Goal: Task Accomplishment & Management: Use online tool/utility

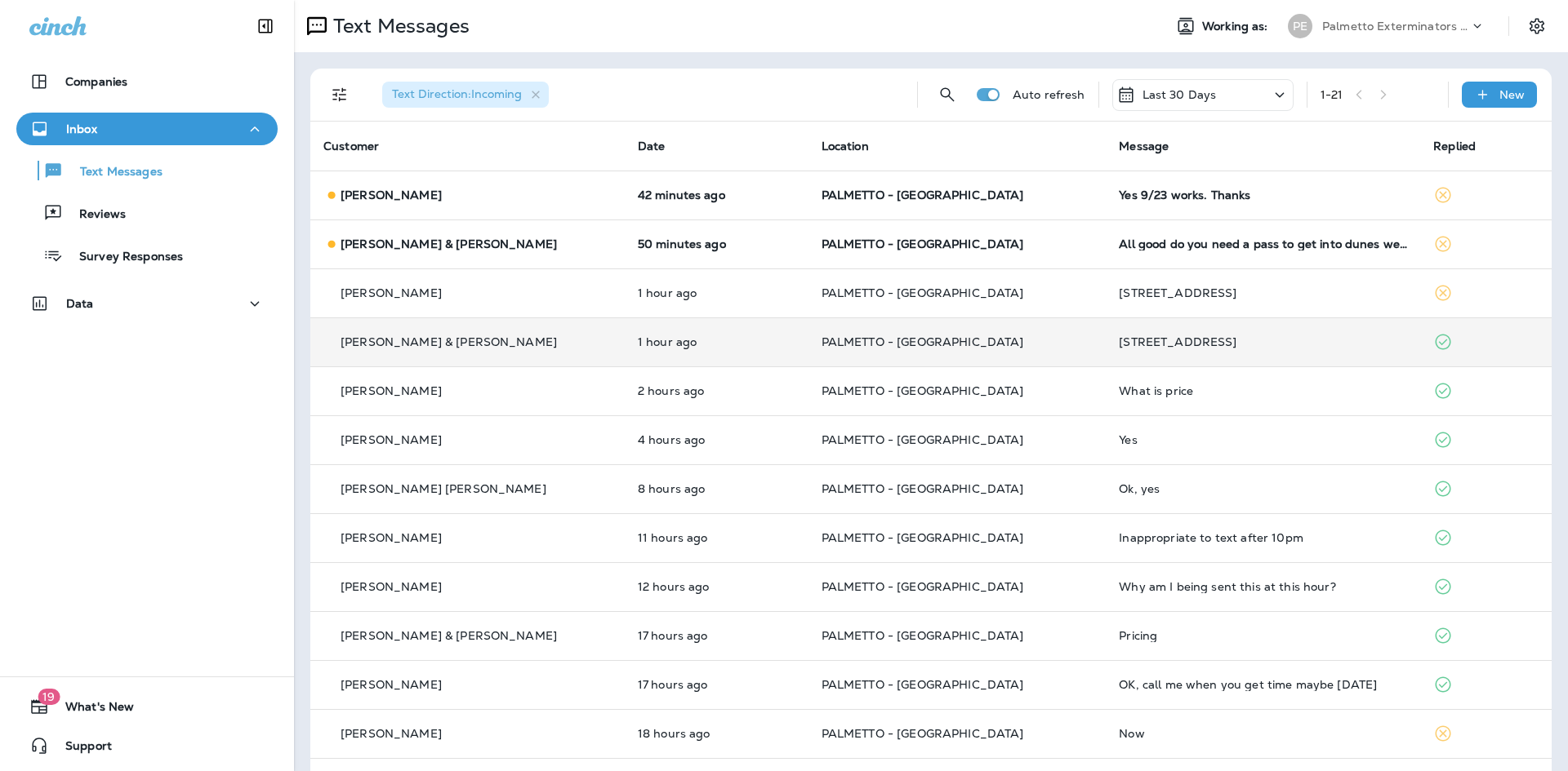
click at [510, 337] on div "[PERSON_NAME] & [PERSON_NAME]" at bounding box center [467, 342] width 288 height 17
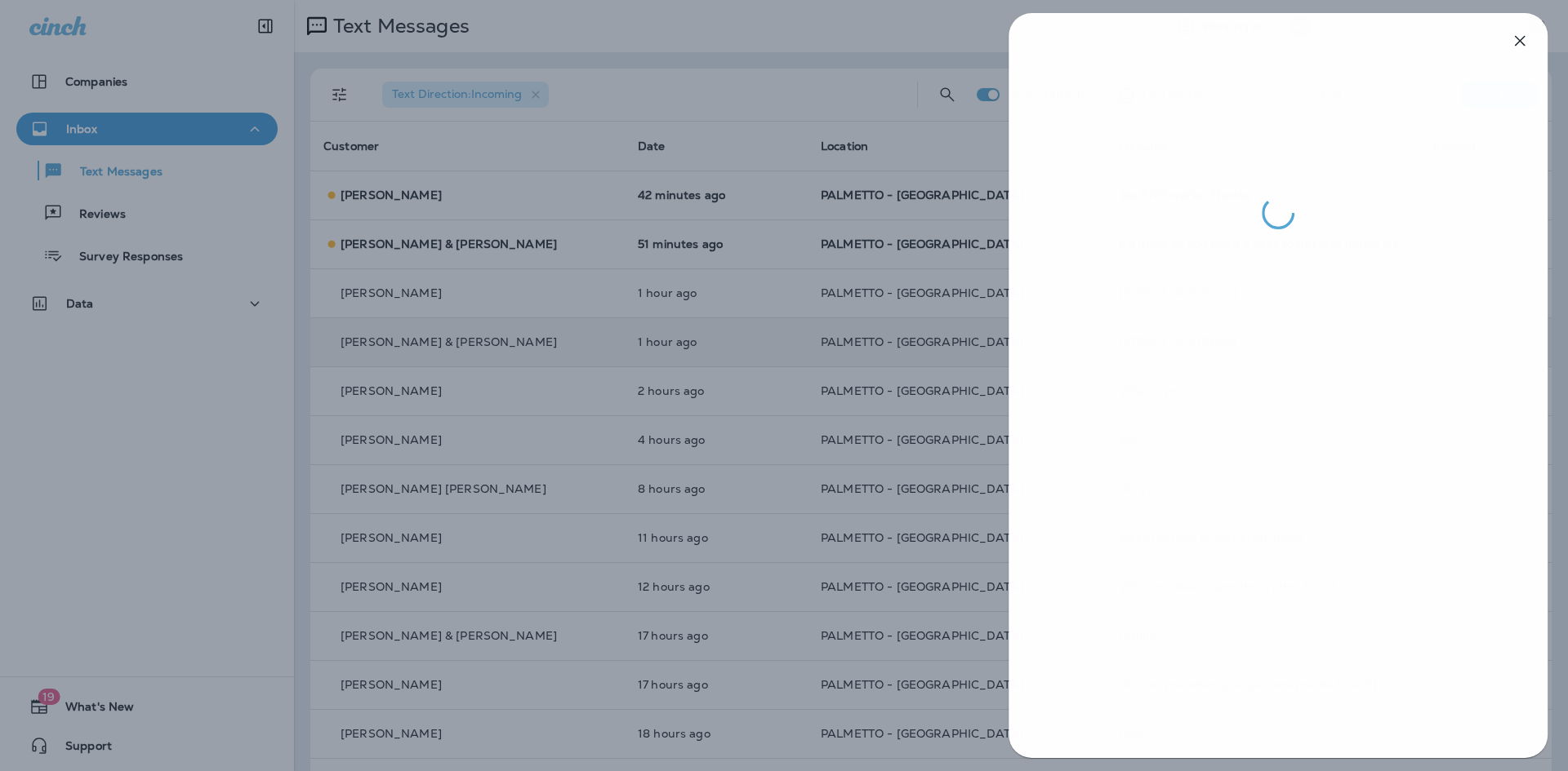
click at [794, 425] on div at bounding box center [784, 385] width 1568 height 771
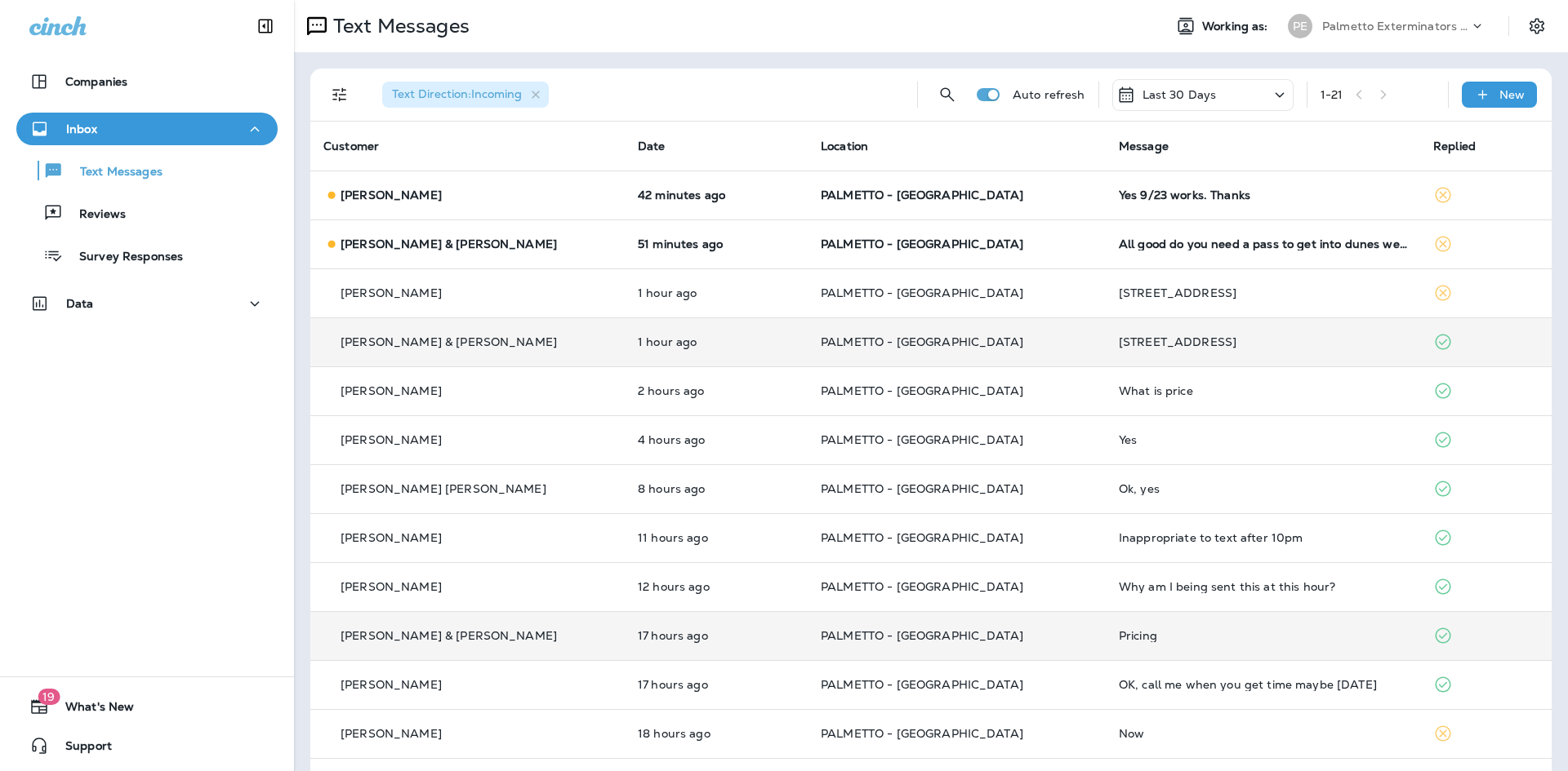
click at [457, 634] on p "[PERSON_NAME] & [PERSON_NAME]" at bounding box center [448, 636] width 217 height 13
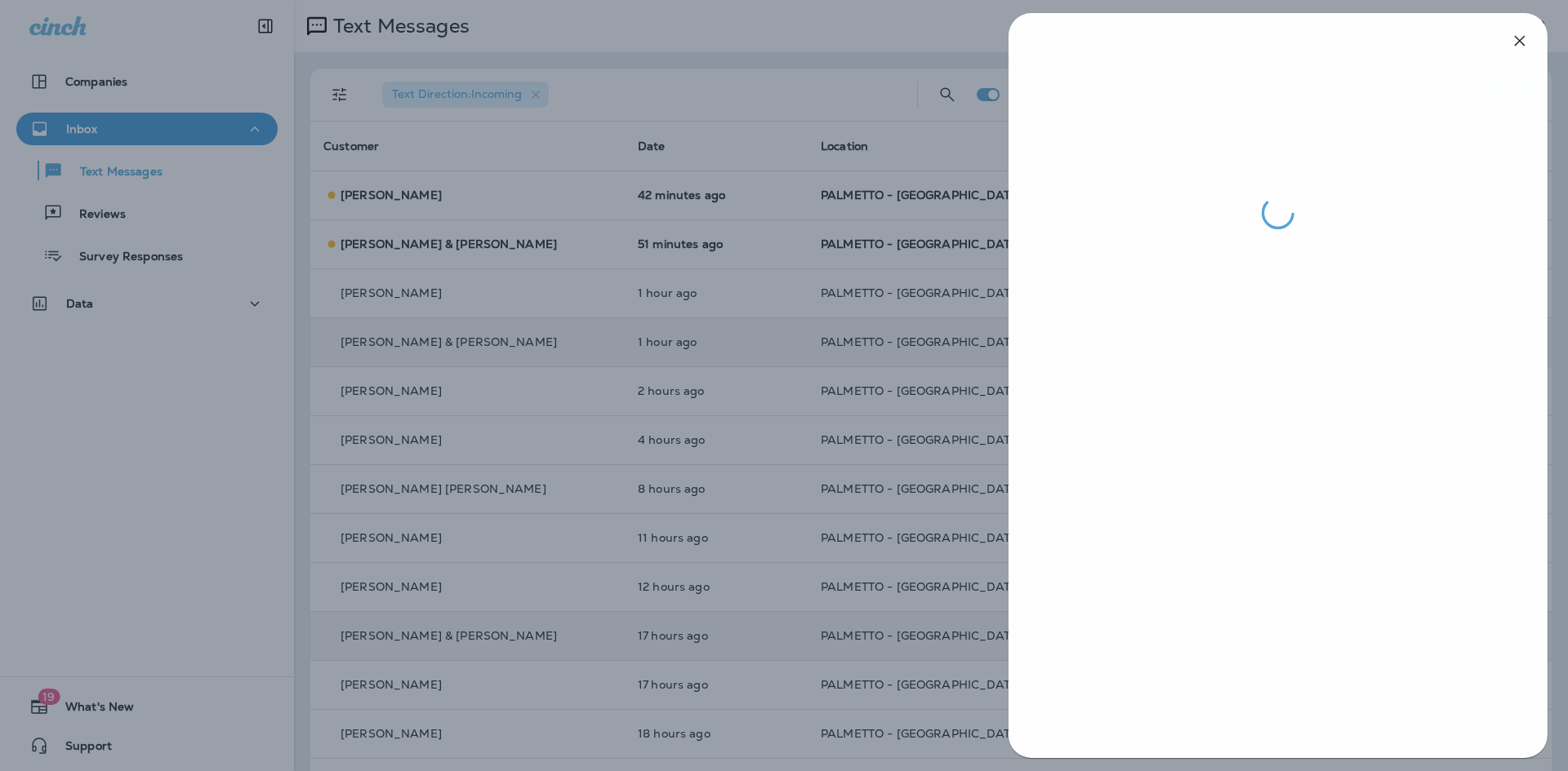
click at [253, 477] on div at bounding box center [784, 385] width 1568 height 771
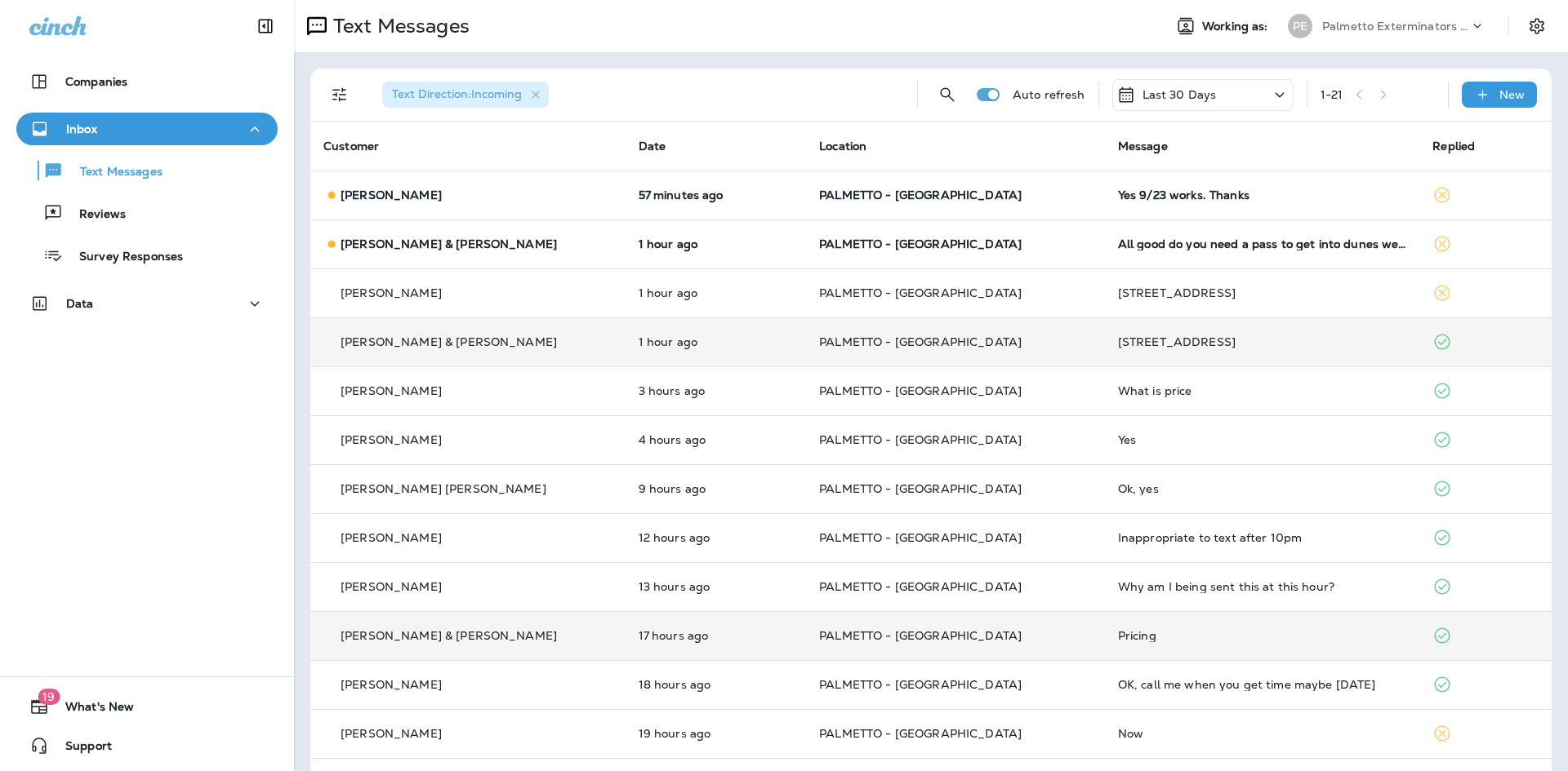
click at [520, 340] on div "[PERSON_NAME] & [PERSON_NAME]" at bounding box center [467, 342] width 289 height 17
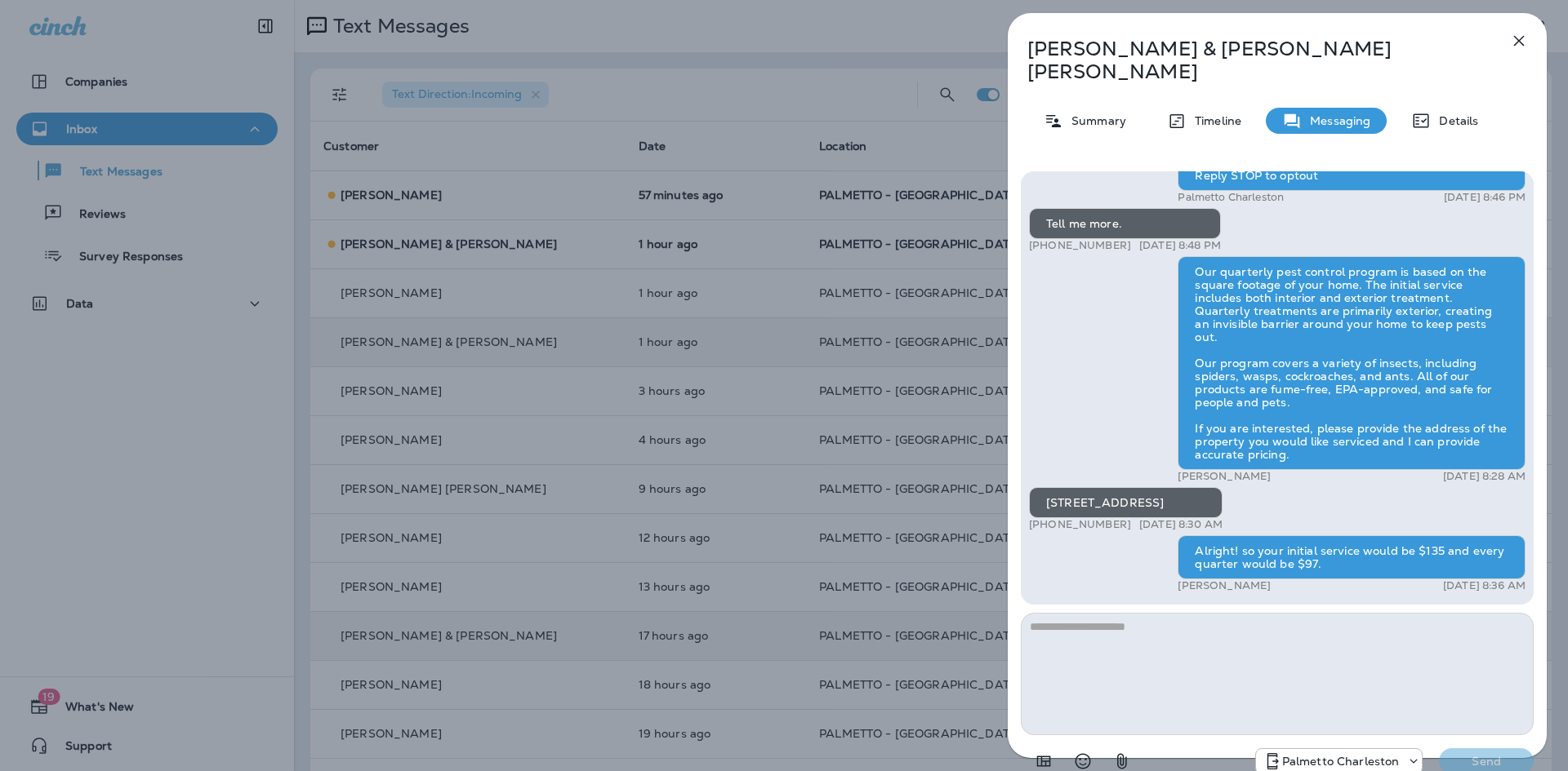
click at [641, 375] on div "[PERSON_NAME] & [PERSON_NAME] Summary Timeline Messaging Details Palmetto Ext.:…" at bounding box center [784, 385] width 1568 height 771
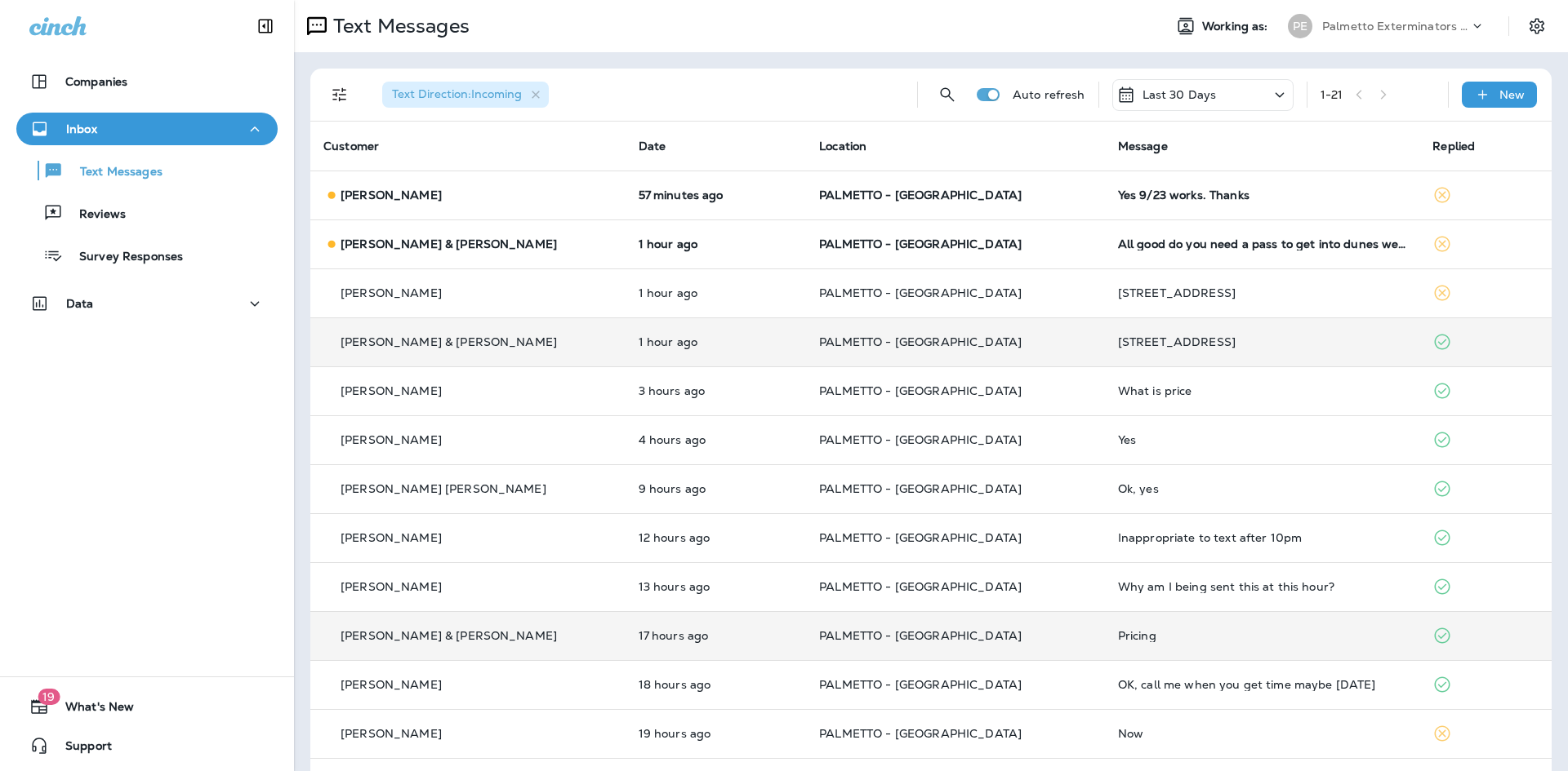
click at [468, 629] on div "[PERSON_NAME] & [PERSON_NAME]" at bounding box center [467, 636] width 289 height 17
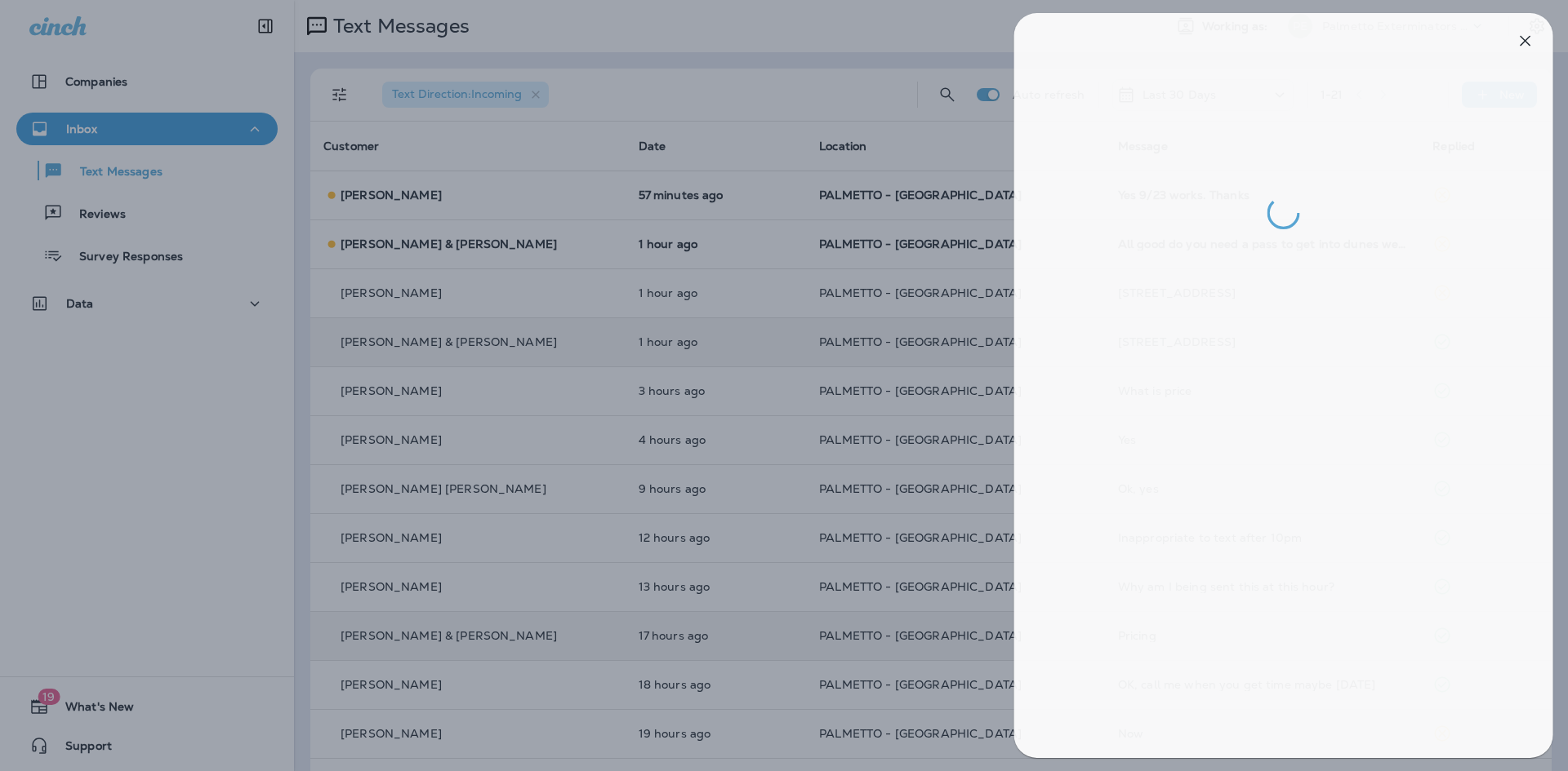
click at [694, 437] on div at bounding box center [790, 385] width 1568 height 771
